Goal: Task Accomplishment & Management: Manage account settings

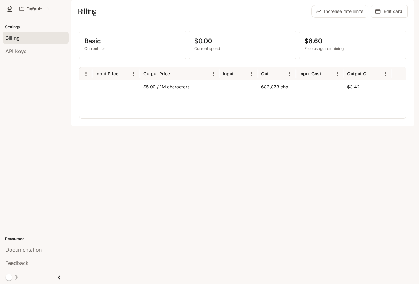
scroll to position [0, 194]
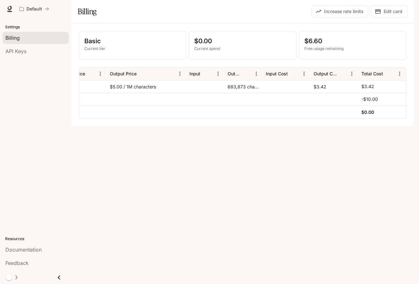
click at [308, 106] on div at bounding box center [286, 99] width 48 height 13
click at [316, 93] on div "$3.42" at bounding box center [334, 86] width 48 height 13
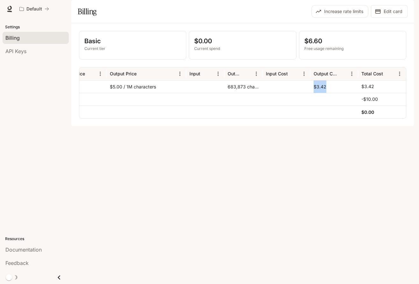
click at [316, 93] on div "$3.42" at bounding box center [334, 86] width 48 height 13
